Goal: Transaction & Acquisition: Book appointment/travel/reservation

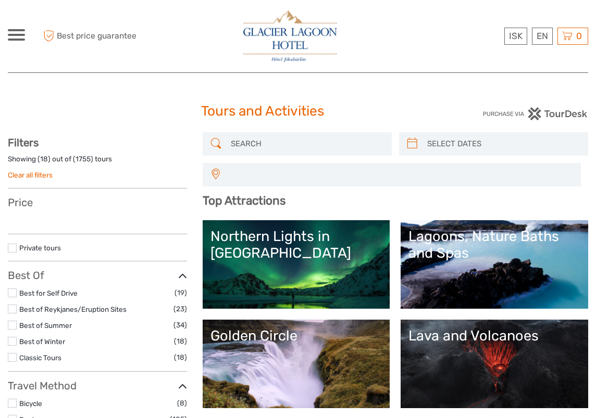
select select
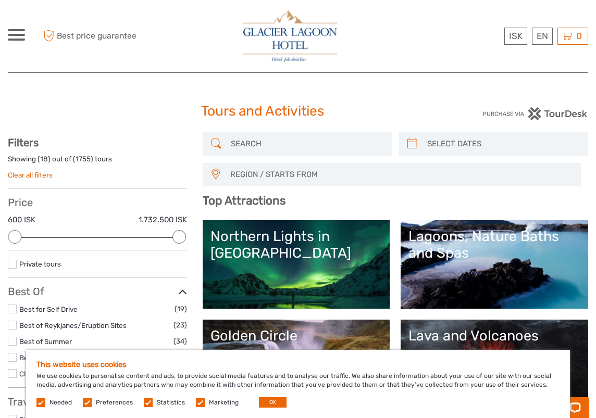
click at [340, 288] on link "Northern Lights in Iceland" at bounding box center [297, 264] width 172 height 73
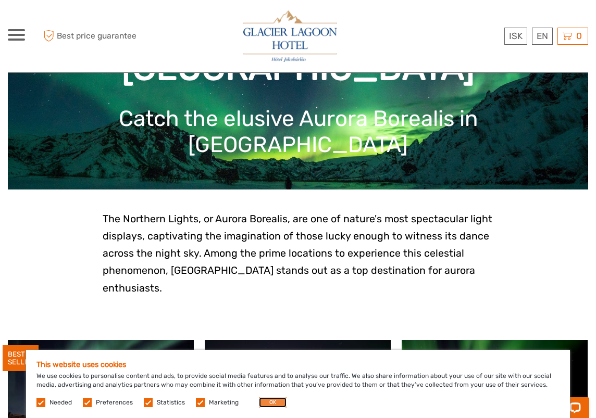
click at [276, 404] on button "OK" at bounding box center [273, 403] width 28 height 10
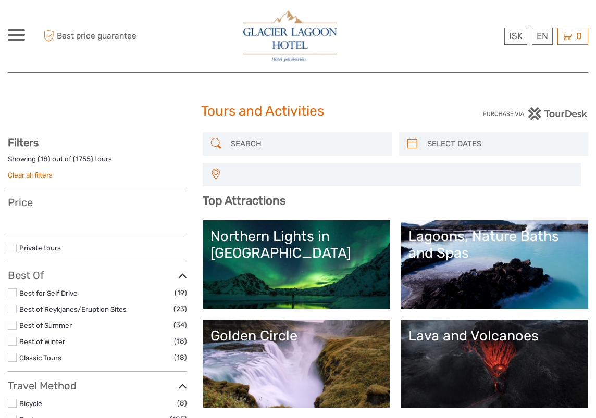
select select
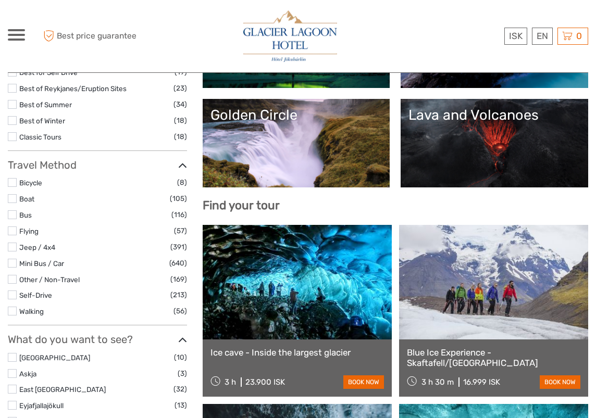
select select
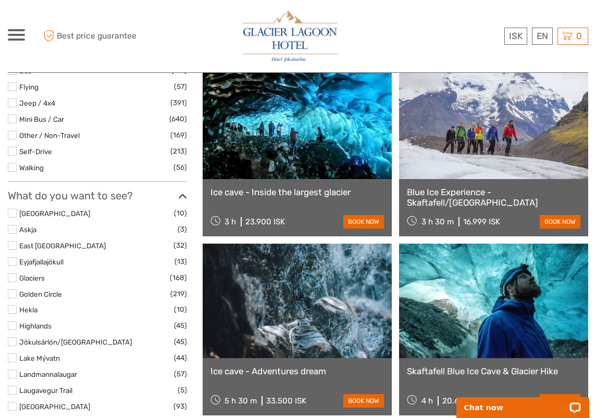
scroll to position [412, 0]
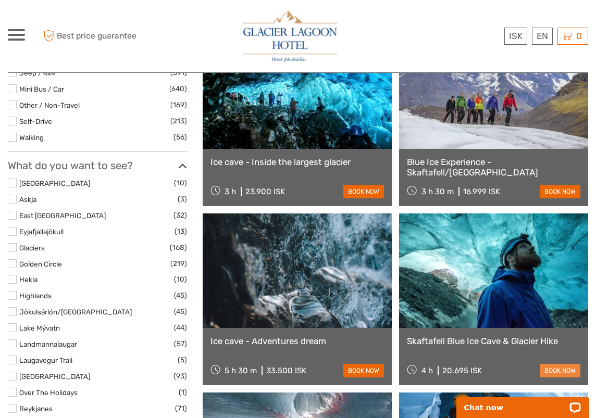
click at [549, 374] on link "book now" at bounding box center [560, 371] width 41 height 14
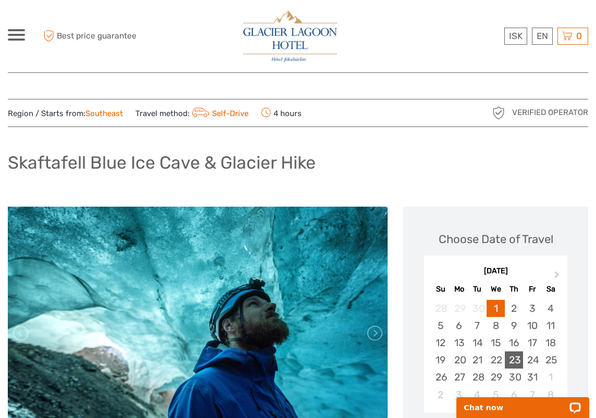
click at [518, 360] on div "23" at bounding box center [514, 360] width 18 height 17
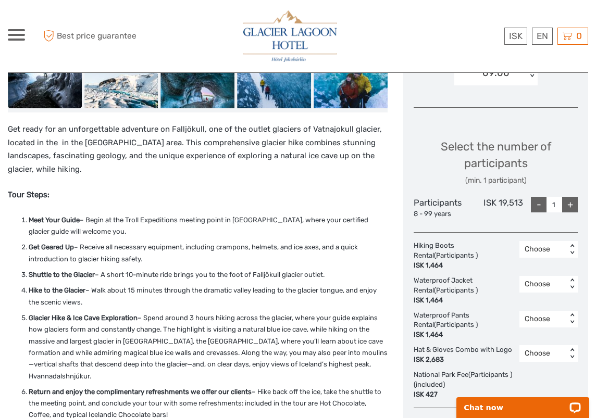
scroll to position [533, 0]
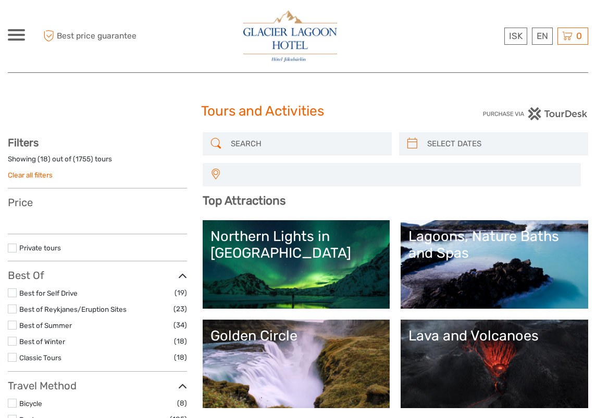
select select
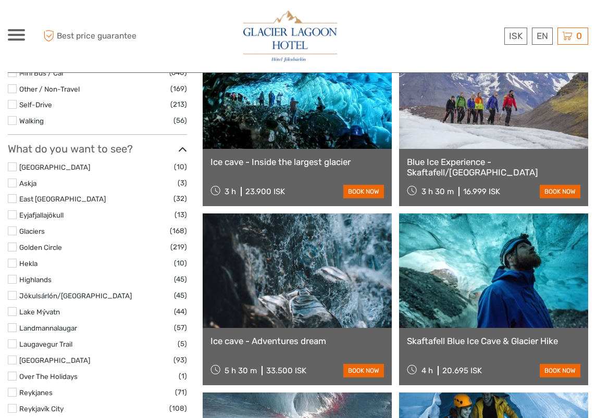
select select
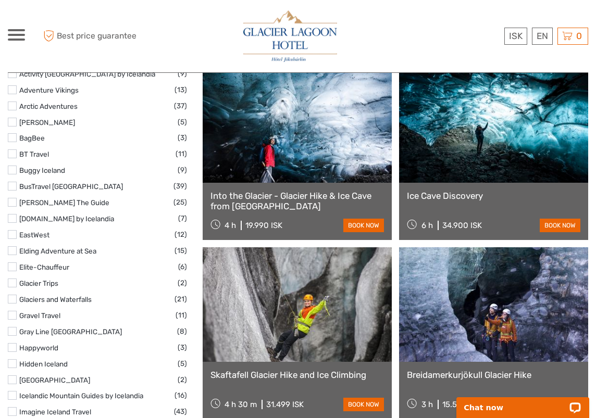
scroll to position [1267, 0]
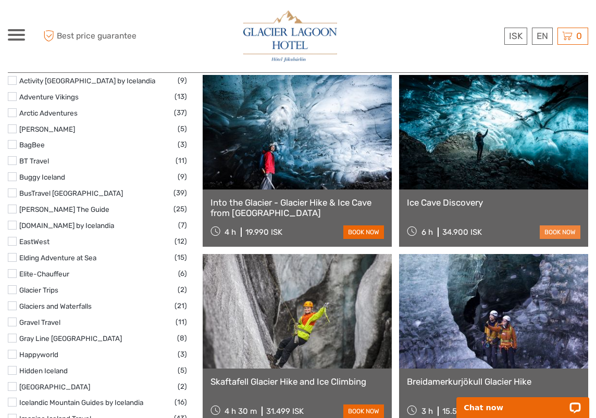
click at [554, 229] on link "book now" at bounding box center [560, 233] width 41 height 14
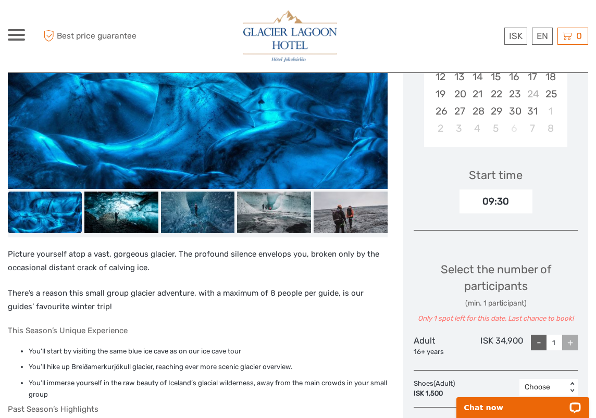
scroll to position [149, 0]
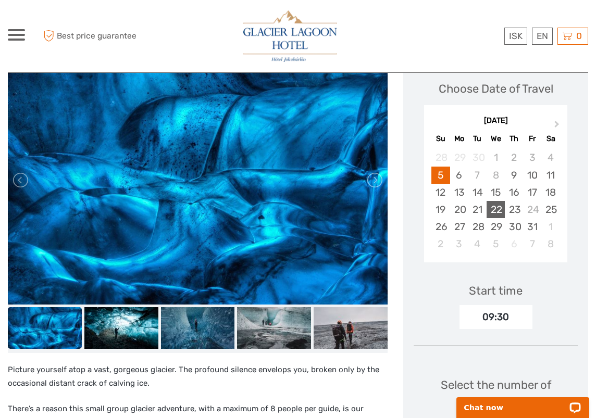
click at [504, 210] on div "22" at bounding box center [496, 209] width 18 height 17
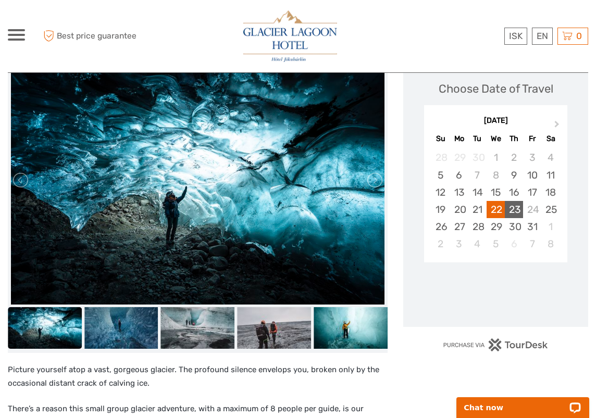
click at [509, 210] on div "23" at bounding box center [514, 209] width 18 height 17
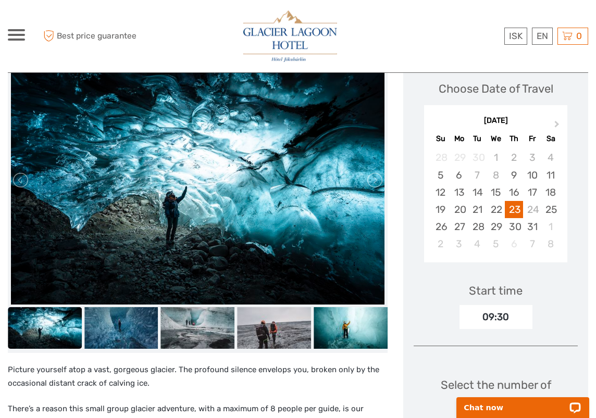
click at [498, 315] on div "09:30" at bounding box center [496, 317] width 73 height 24
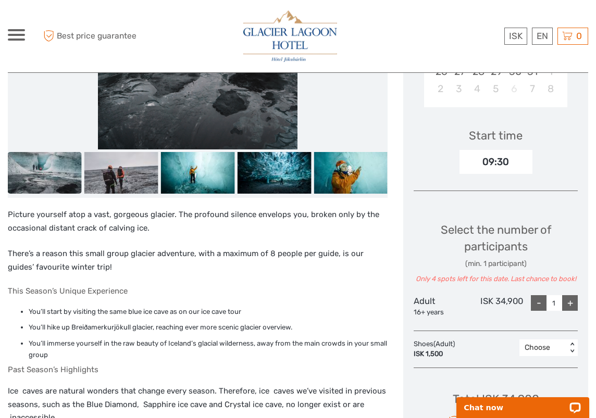
scroll to position [324, 0]
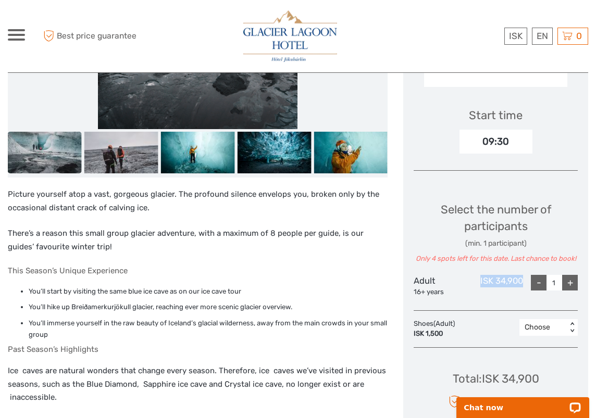
drag, startPoint x: 480, startPoint y: 281, endPoint x: 529, endPoint y: 281, distance: 49.5
click at [529, 281] on div "Adult 16+ years ISK 34,900 - 1 +" at bounding box center [496, 286] width 164 height 22
copy div "ISK 34,900"
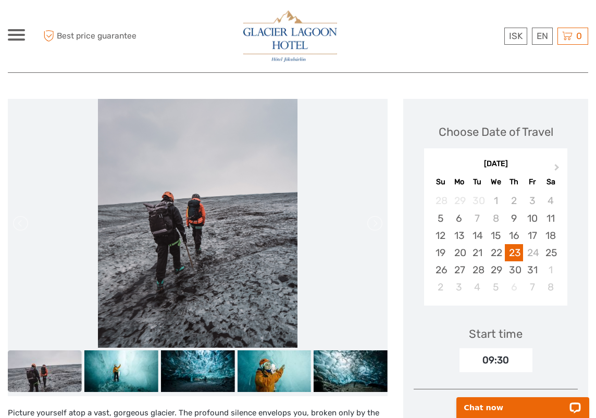
scroll to position [0, 0]
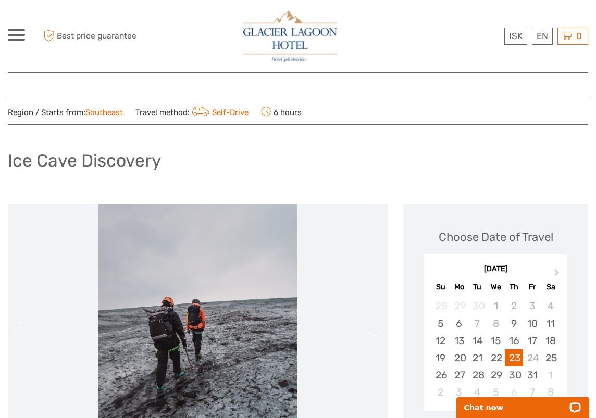
click at [20, 39] on span at bounding box center [16, 40] width 17 height 2
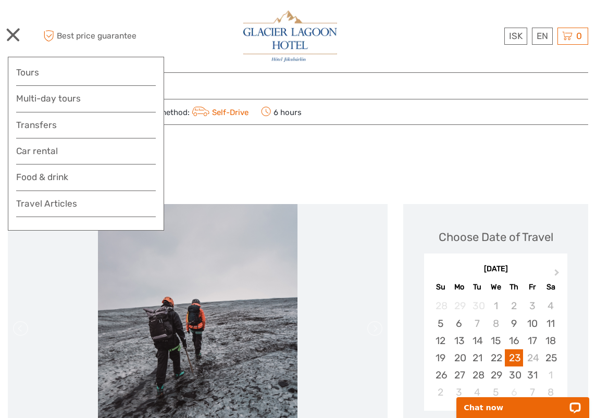
click at [14, 39] on div at bounding box center [16, 34] width 17 height 11
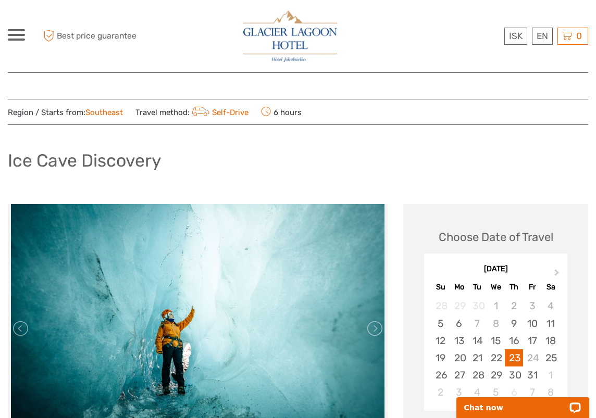
click at [288, 32] on img at bounding box center [290, 36] width 94 height 52
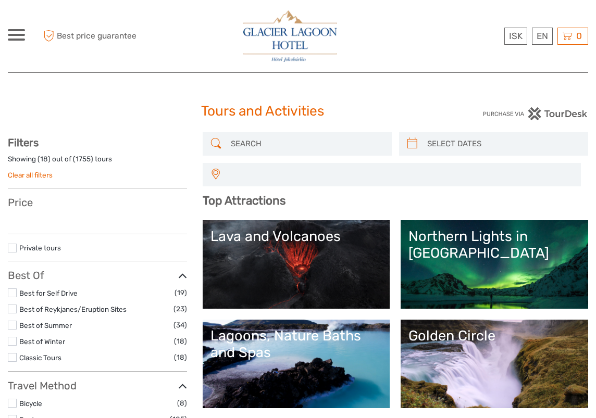
select select
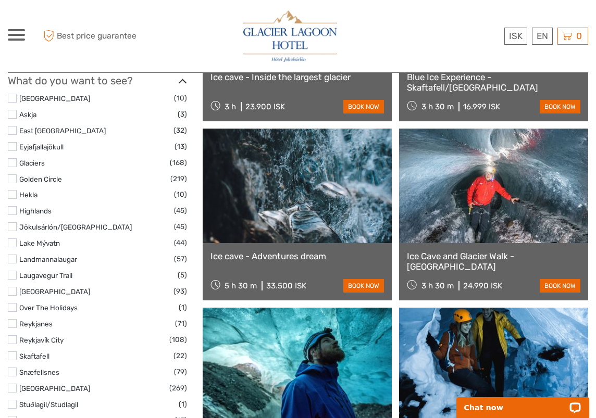
scroll to position [282, 0]
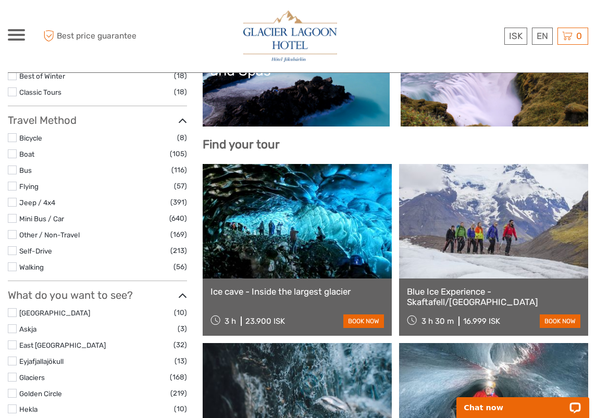
click at [12, 34] on span at bounding box center [16, 35] width 17 height 2
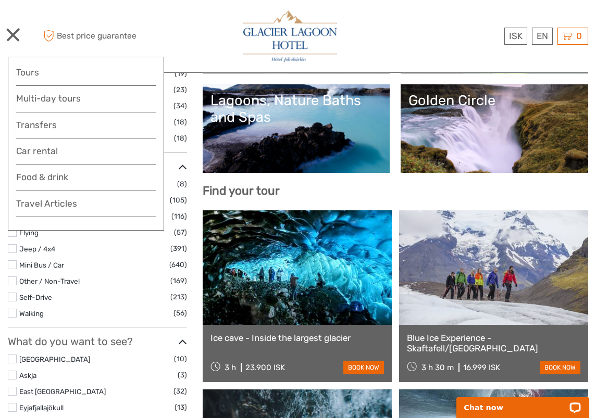
scroll to position [242, 0]
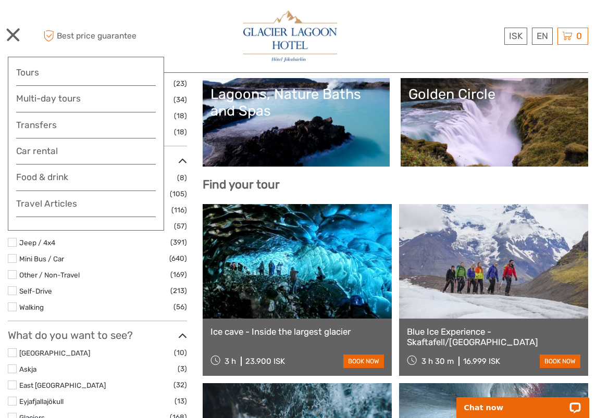
click at [17, 42] on div "ISK ISK € $ £ EN English Español Deutsch Tours Multi-day tours Transfers Car re…" at bounding box center [16, 36] width 17 height 14
